Goal: Task Accomplishment & Management: Manage account settings

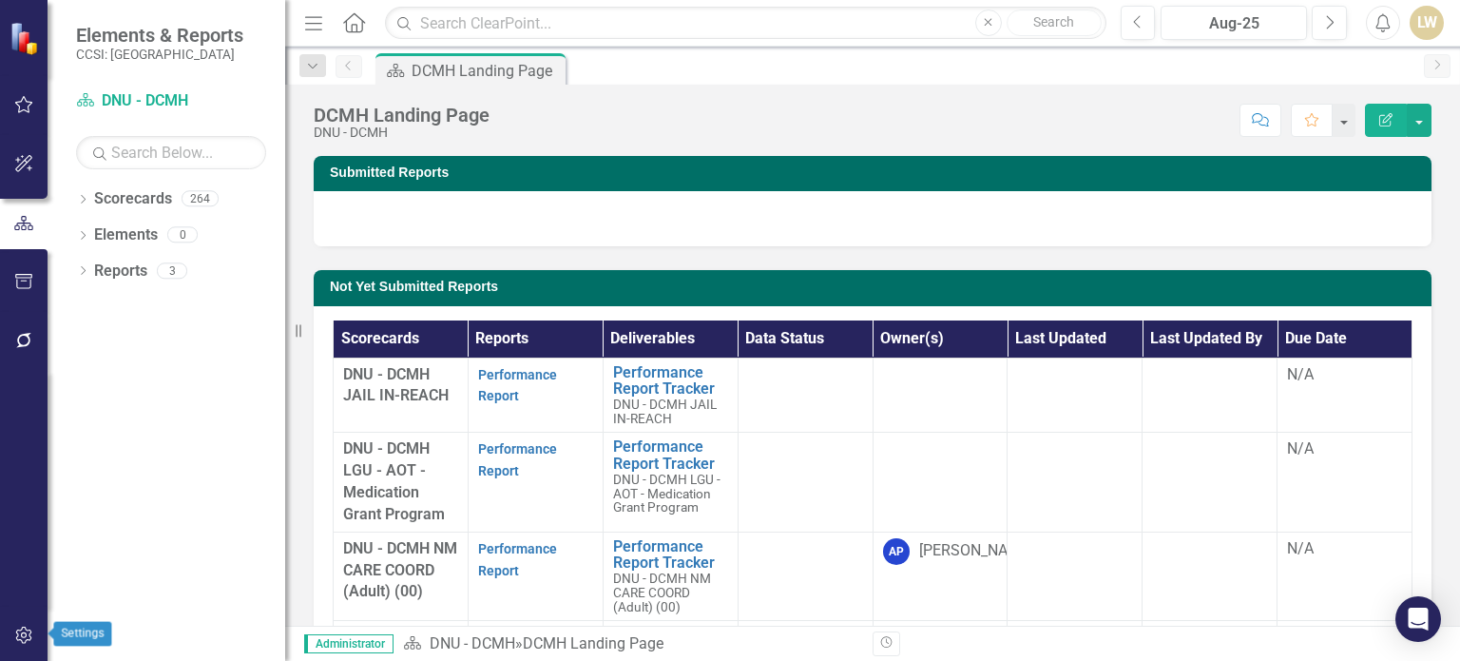
click at [29, 634] on icon "button" at bounding box center [23, 634] width 16 height 17
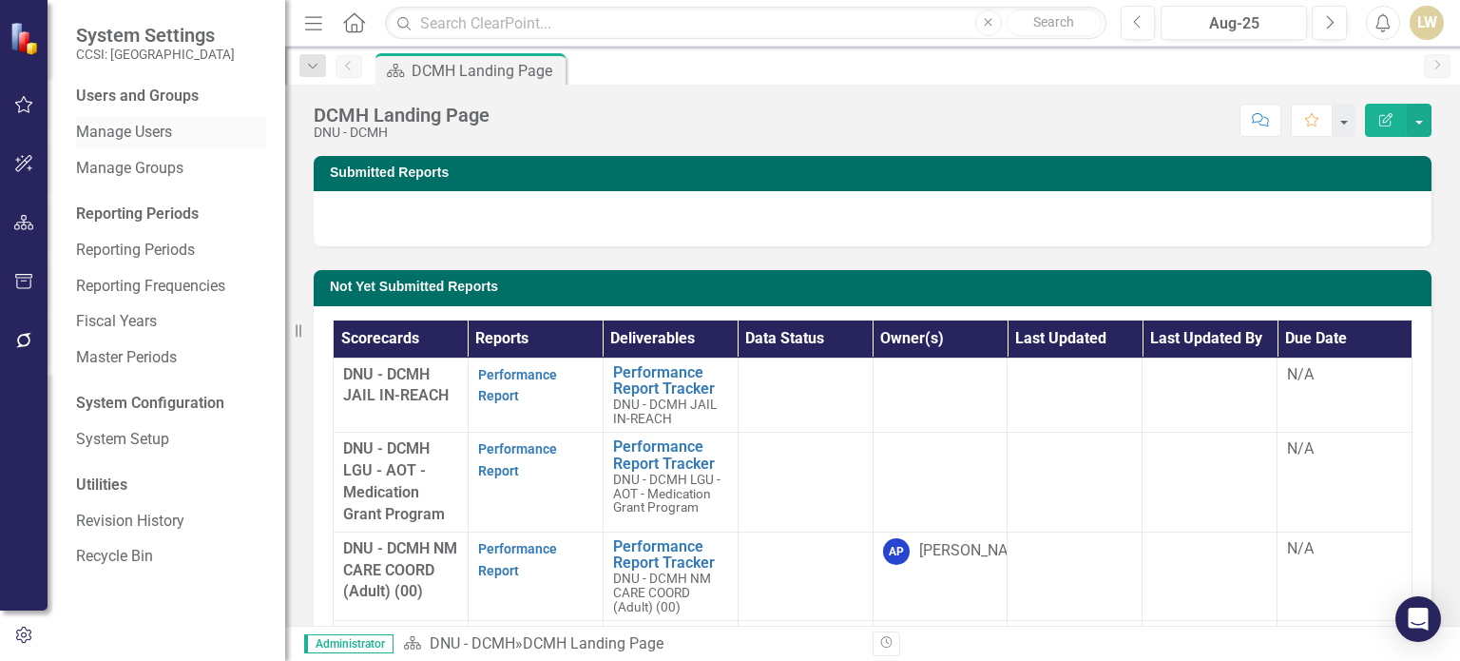
click at [149, 128] on link "Manage Users" at bounding box center [171, 133] width 190 height 22
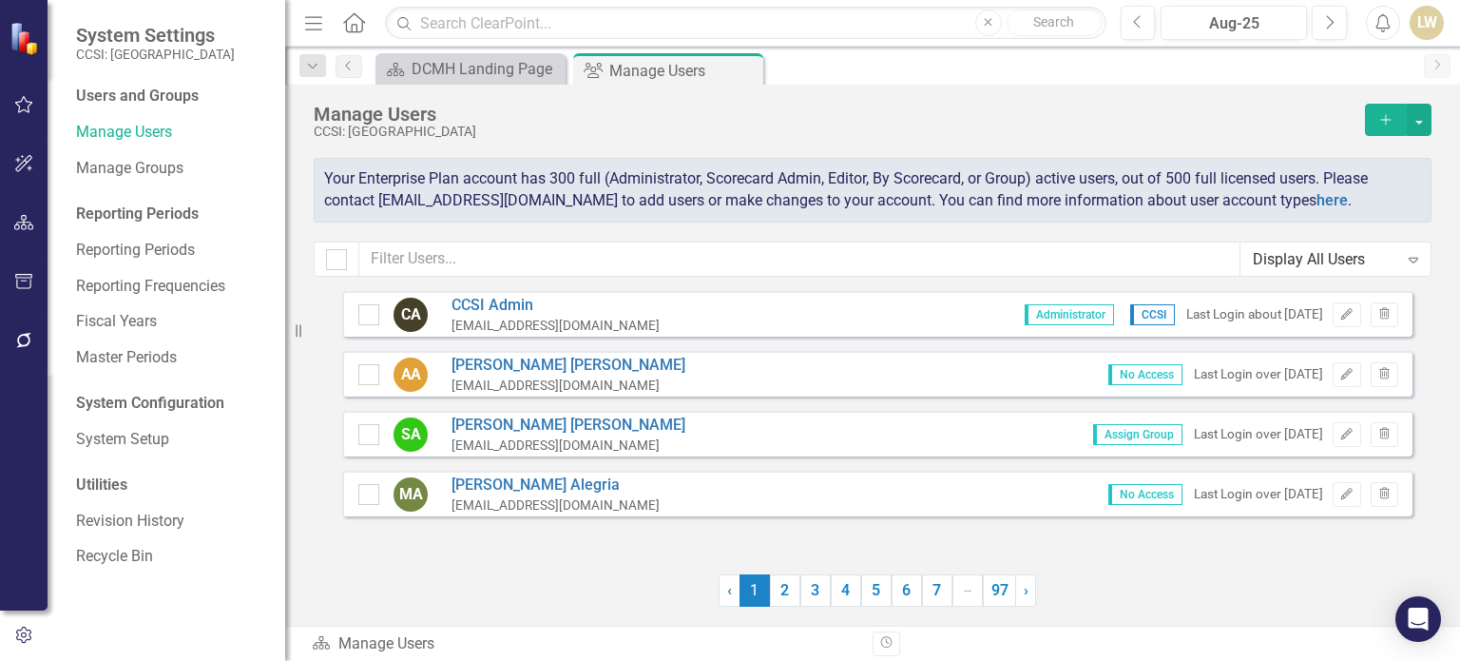
click at [1383, 117] on icon "Add" at bounding box center [1385, 119] width 17 height 13
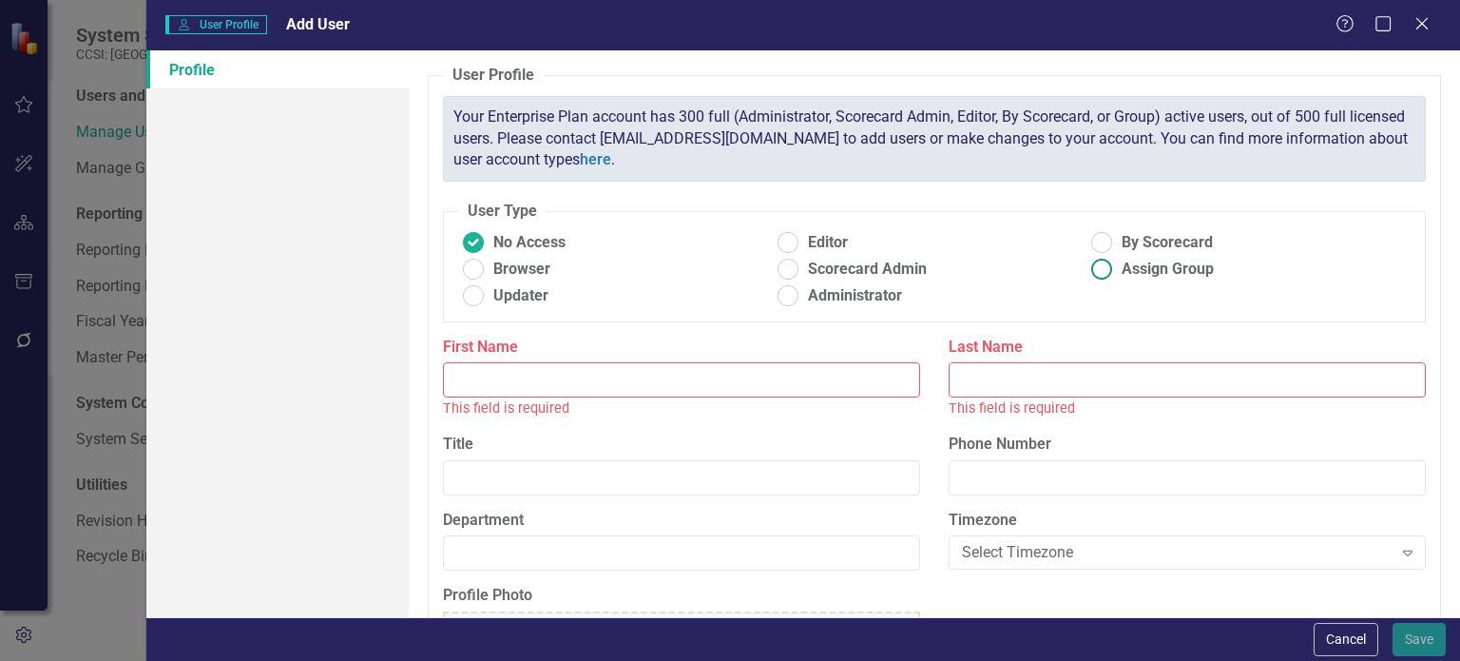
click at [1095, 272] on ins at bounding box center [1101, 269] width 29 height 29
click at [1095, 272] on input "Assign Group" at bounding box center [1101, 269] width 29 height 29
radio input "true"
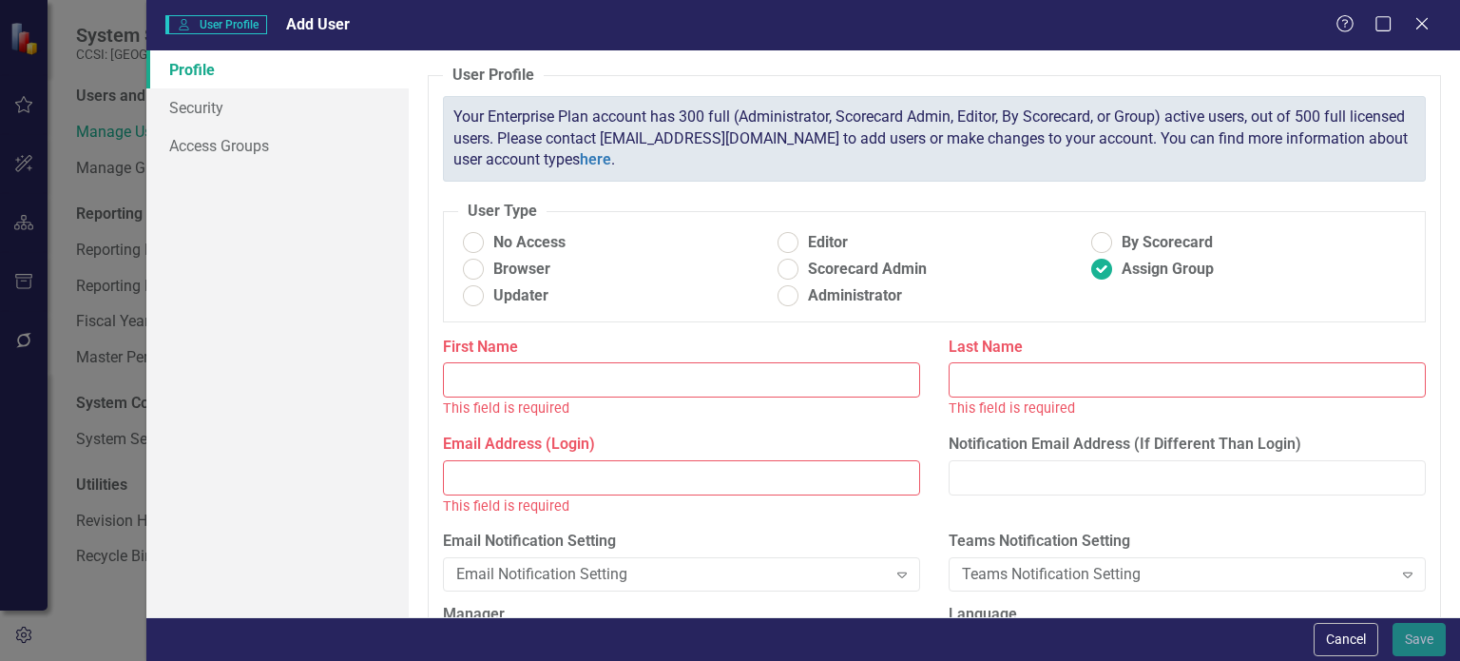
paste input "[PERSON_NAME]"
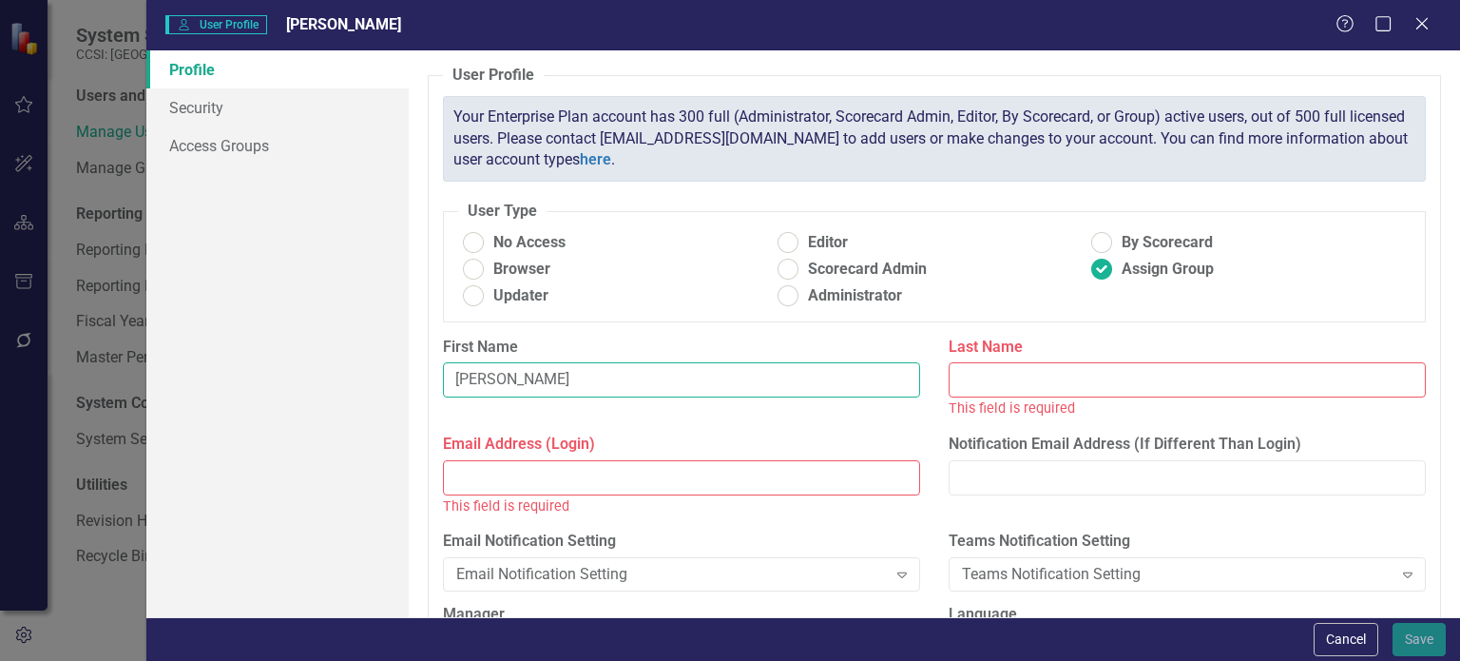
drag, startPoint x: 506, startPoint y: 382, endPoint x: 541, endPoint y: 382, distance: 35.2
click at [541, 382] on input "[PERSON_NAME]" at bounding box center [681, 379] width 477 height 35
type input "[PERSON_NAME]"
click at [993, 379] on input "Last Name" at bounding box center [1187, 379] width 477 height 35
paste input "Ceus"
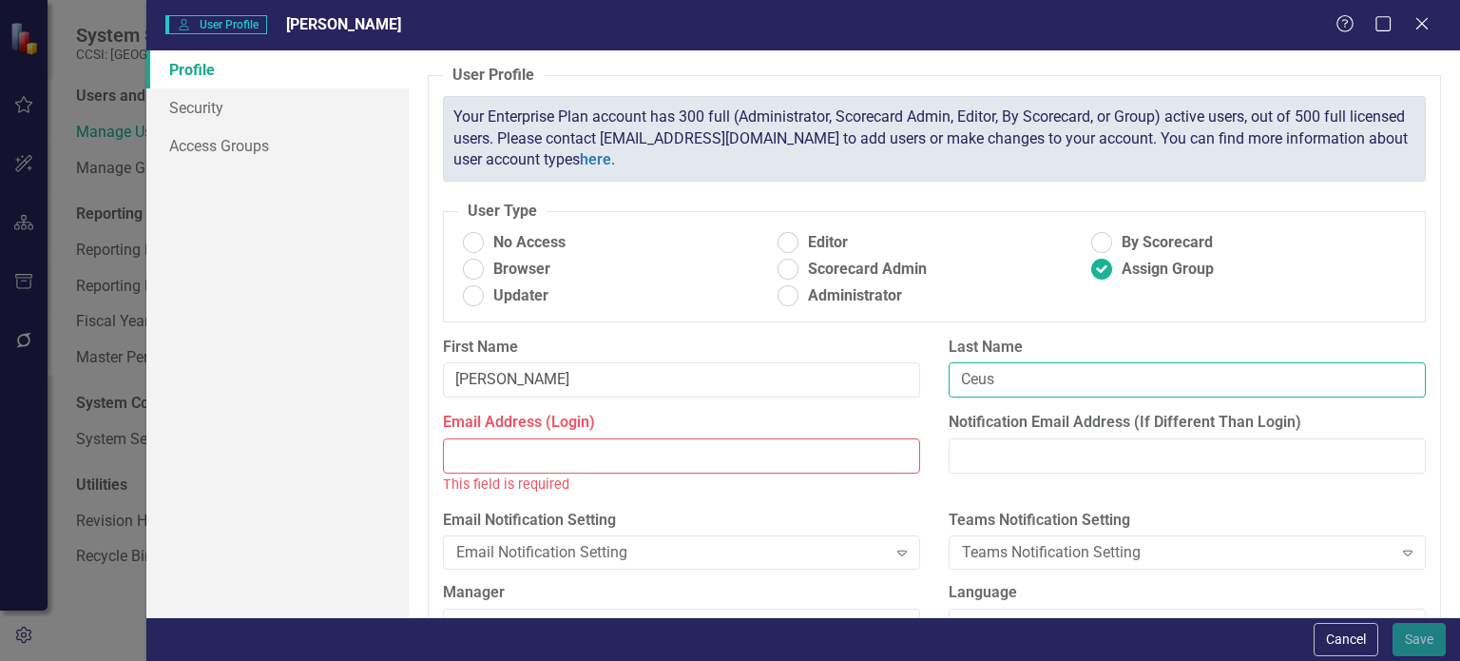
type input "Ceus"
drag, startPoint x: 688, startPoint y: 460, endPoint x: 589, endPoint y: 645, distance: 209.2
drag, startPoint x: 589, startPoint y: 645, endPoint x: 510, endPoint y: 446, distance: 213.8
click at [510, 446] on input "Email Address (Login)" at bounding box center [681, 455] width 477 height 35
paste input "[EMAIL_ADDRESS][DOMAIN_NAME]"
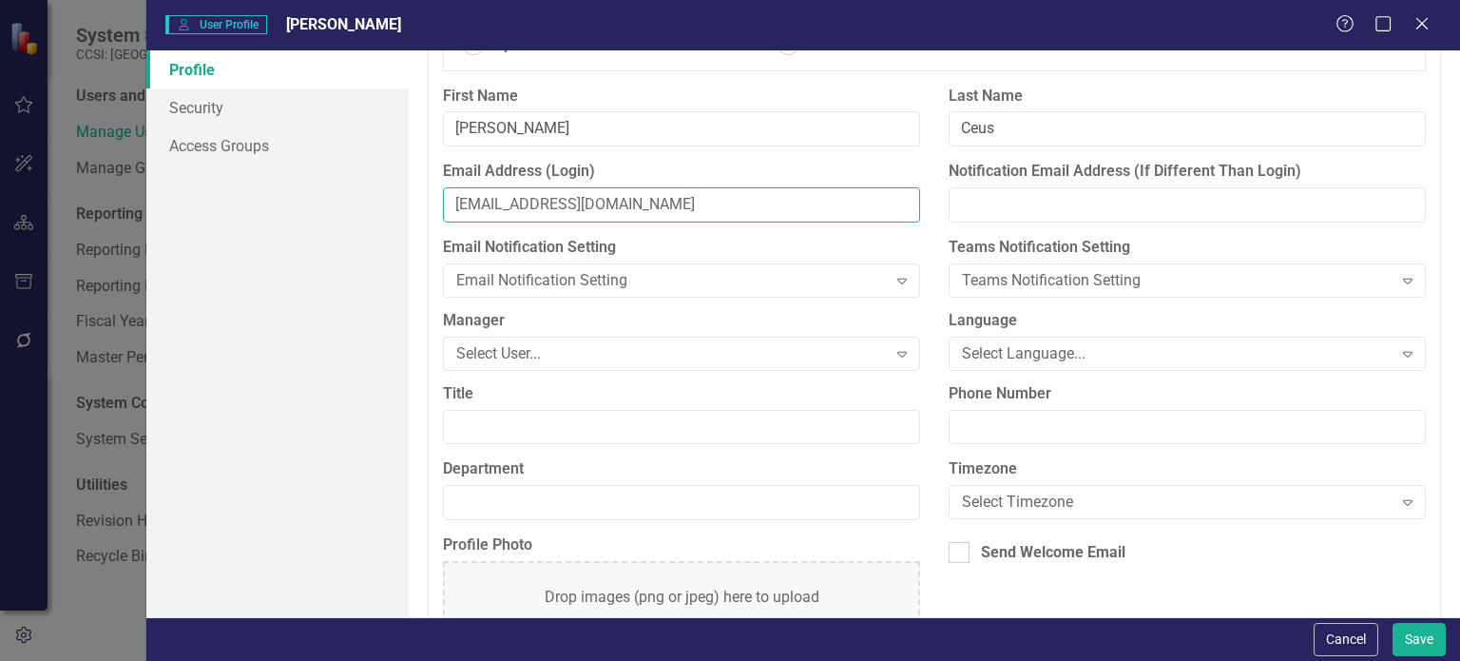
scroll to position [285, 0]
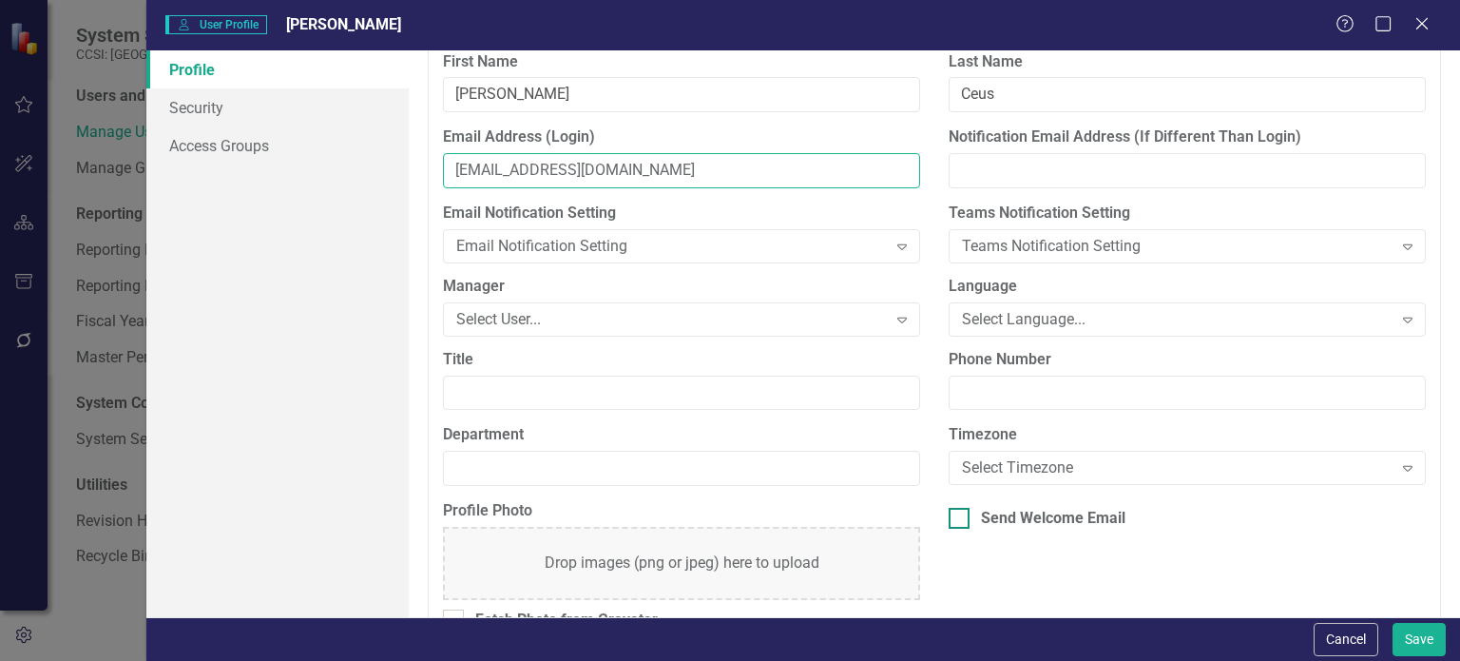
type input "[EMAIL_ADDRESS][DOMAIN_NAME]"
click at [957, 525] on div at bounding box center [959, 518] width 21 height 21
click at [957, 520] on input "Send Welcome Email" at bounding box center [955, 514] width 12 height 12
checkbox input "true"
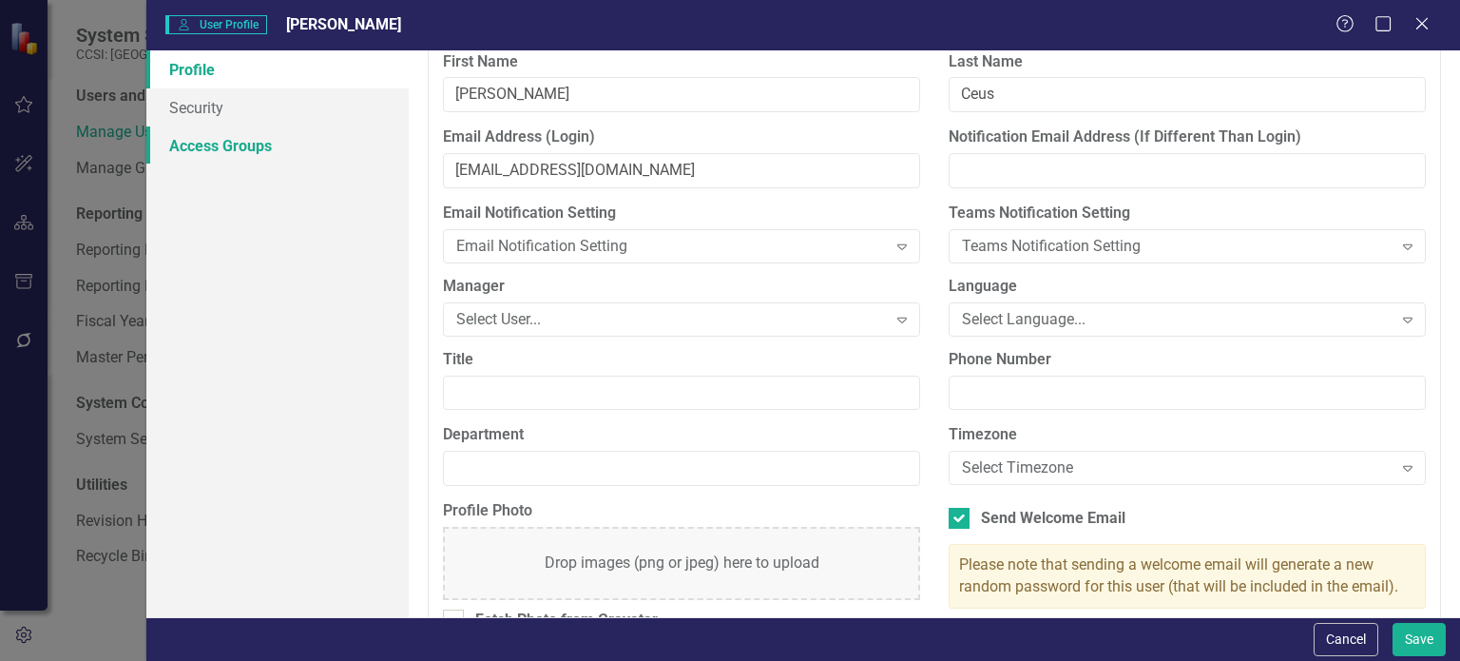
click at [239, 151] on link "Access Groups" at bounding box center [277, 145] width 262 height 38
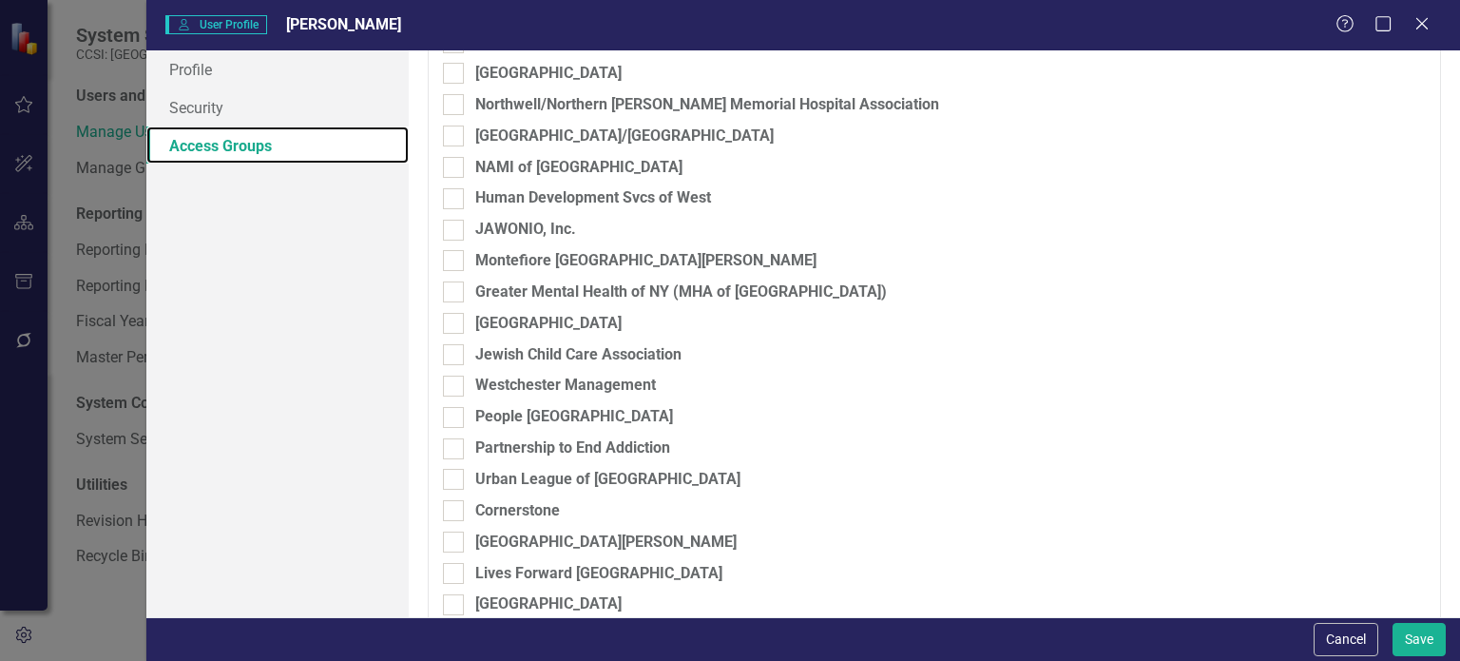
scroll to position [1074, 0]
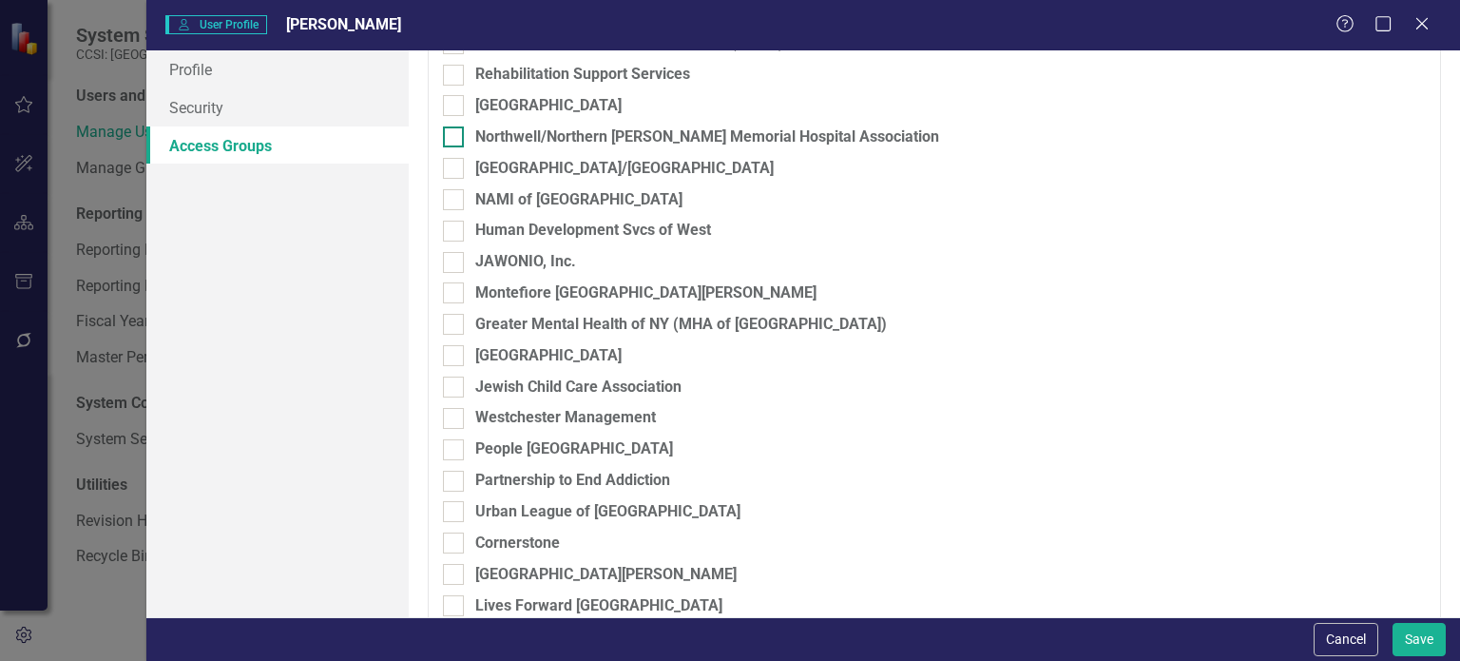
click at [445, 141] on div at bounding box center [453, 136] width 21 height 21
click at [445, 139] on input "Northwell/Northern [PERSON_NAME] Memorial Hospital Association" at bounding box center [449, 132] width 12 height 12
checkbox input "true"
click at [1424, 642] on button "Save" at bounding box center [1419, 639] width 53 height 33
